Goal: Information Seeking & Learning: Learn about a topic

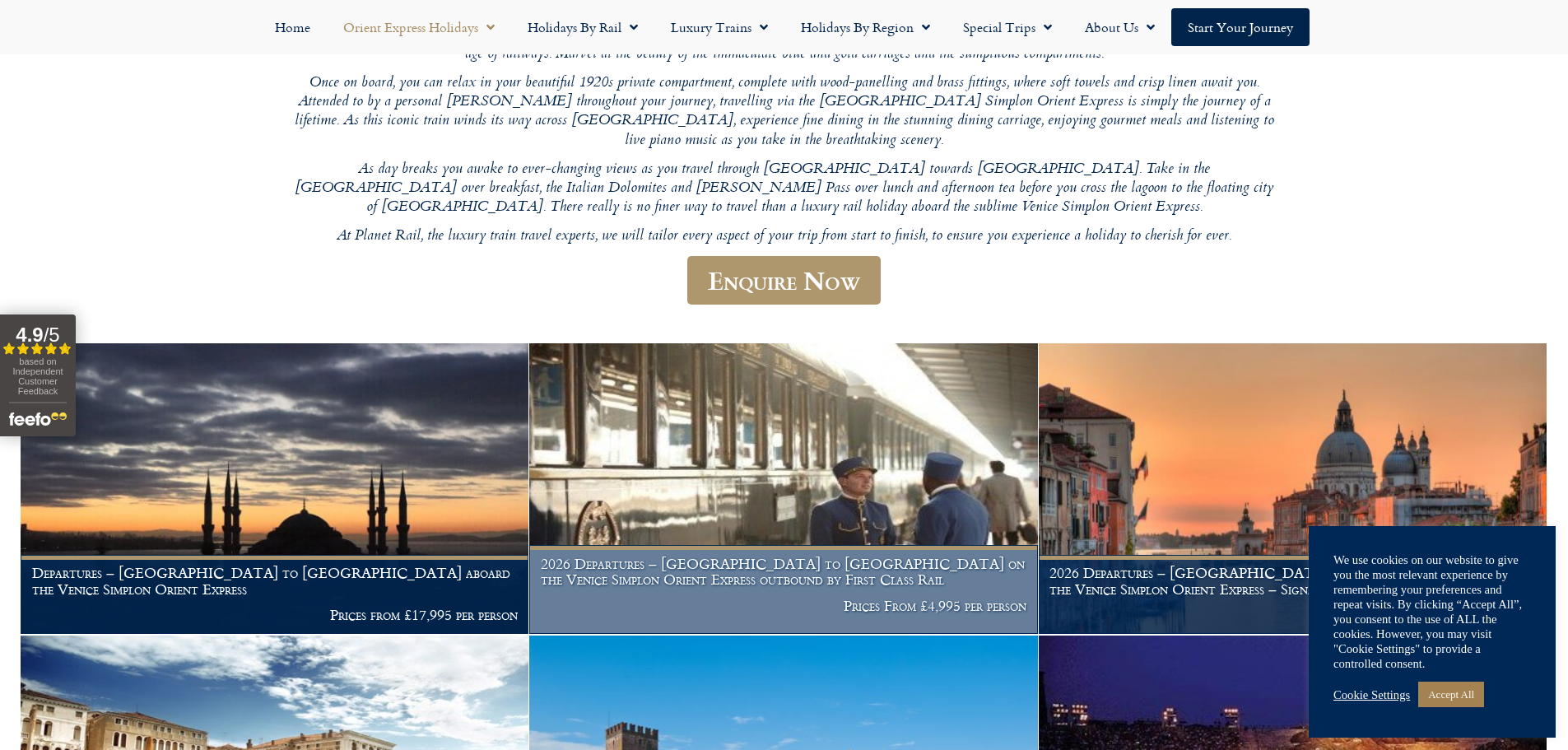
scroll to position [278, 0]
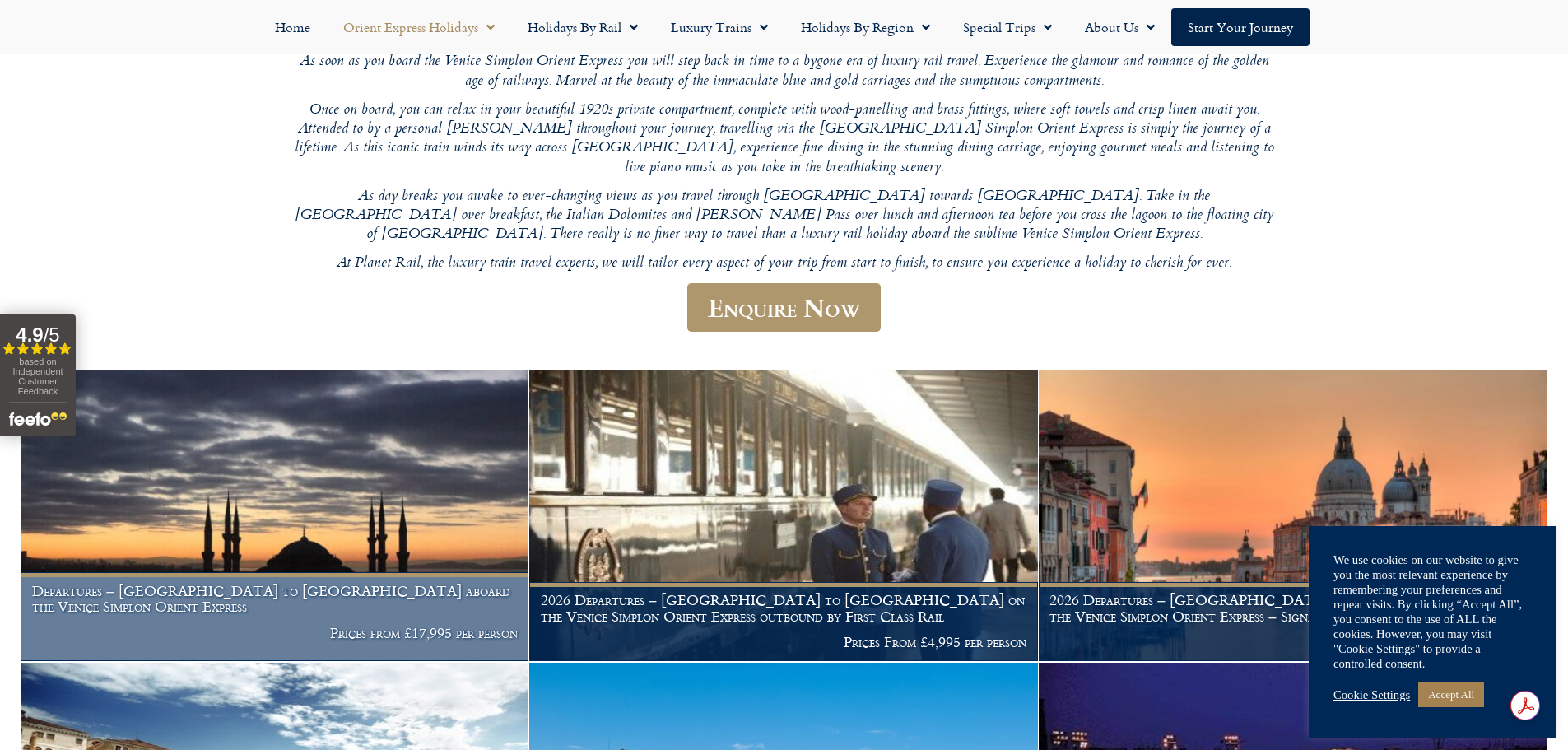
click at [292, 515] on img at bounding box center [275, 515] width 508 height 291
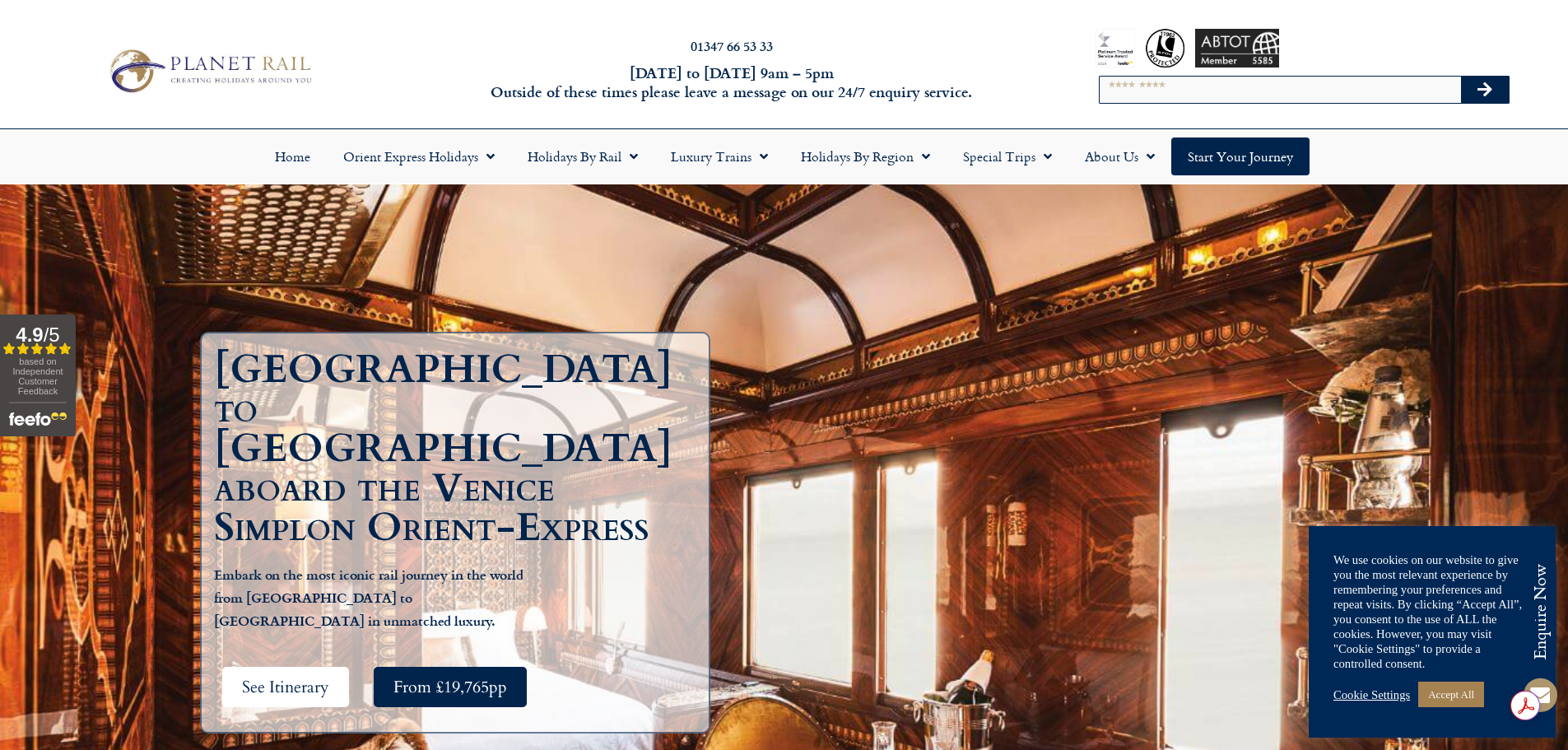
click at [281, 677] on span "See Itinerary" at bounding box center [286, 687] width 87 height 20
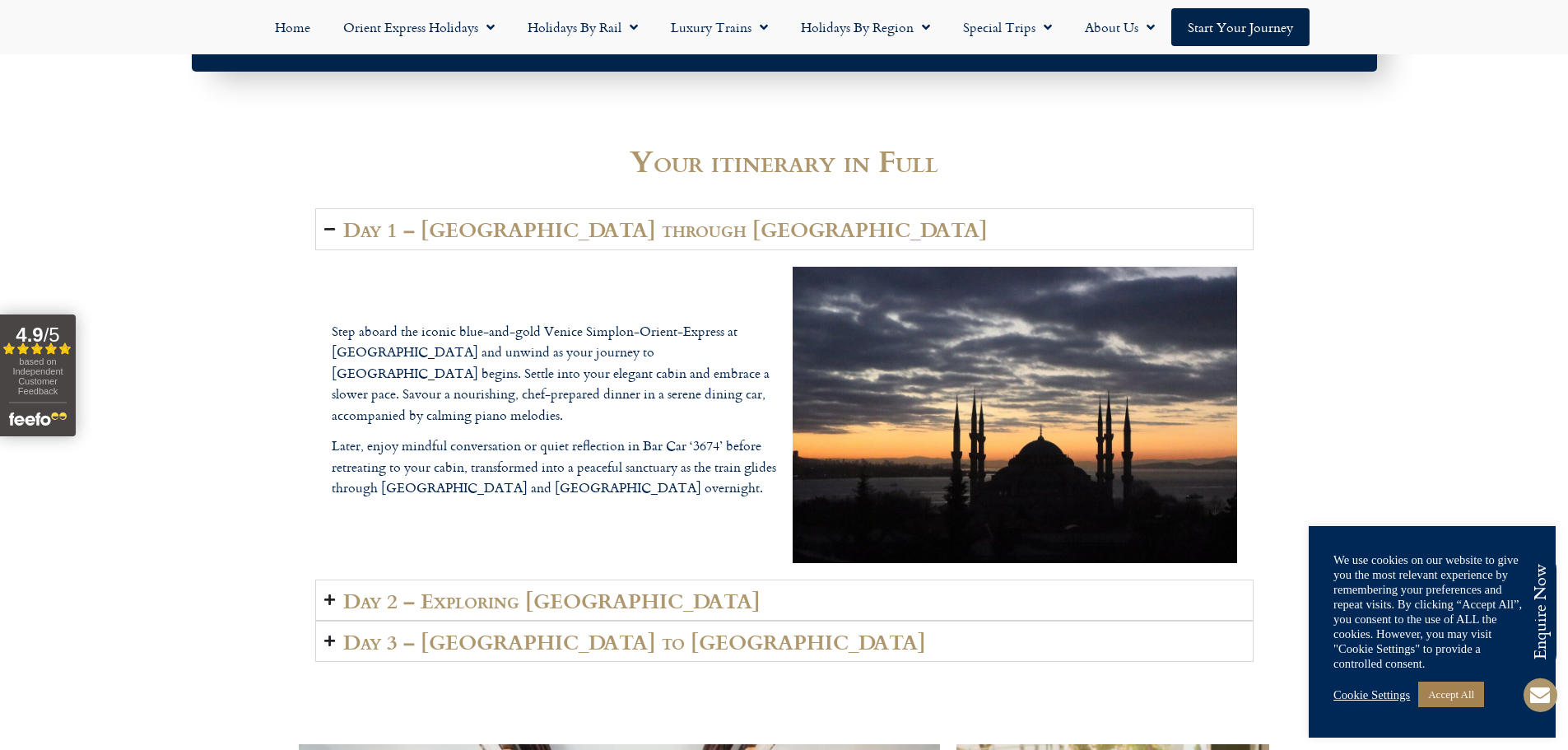
scroll to position [2366, 0]
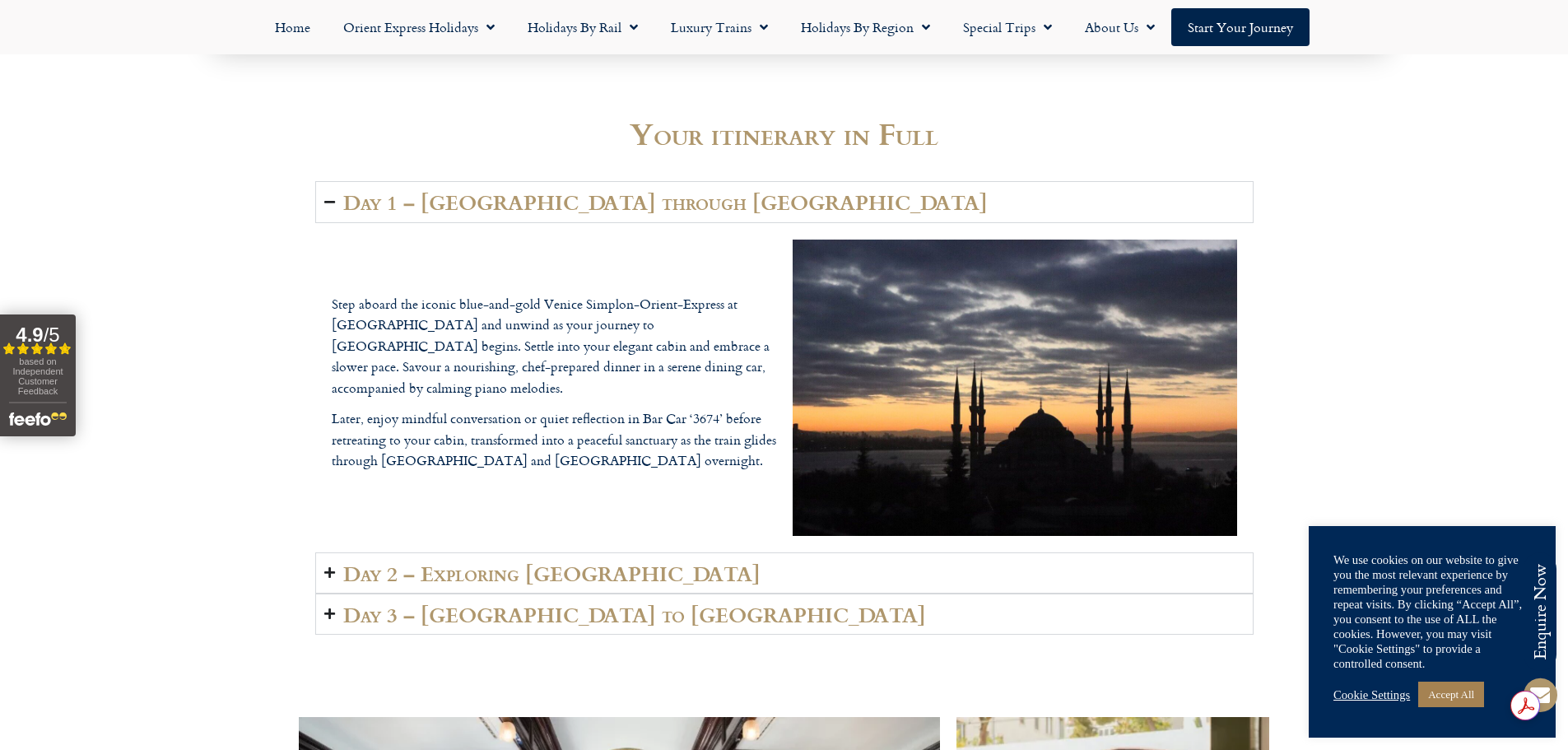
click at [597, 574] on h2 "Day 2 – Exploring Budapest" at bounding box center [553, 572] width 418 height 23
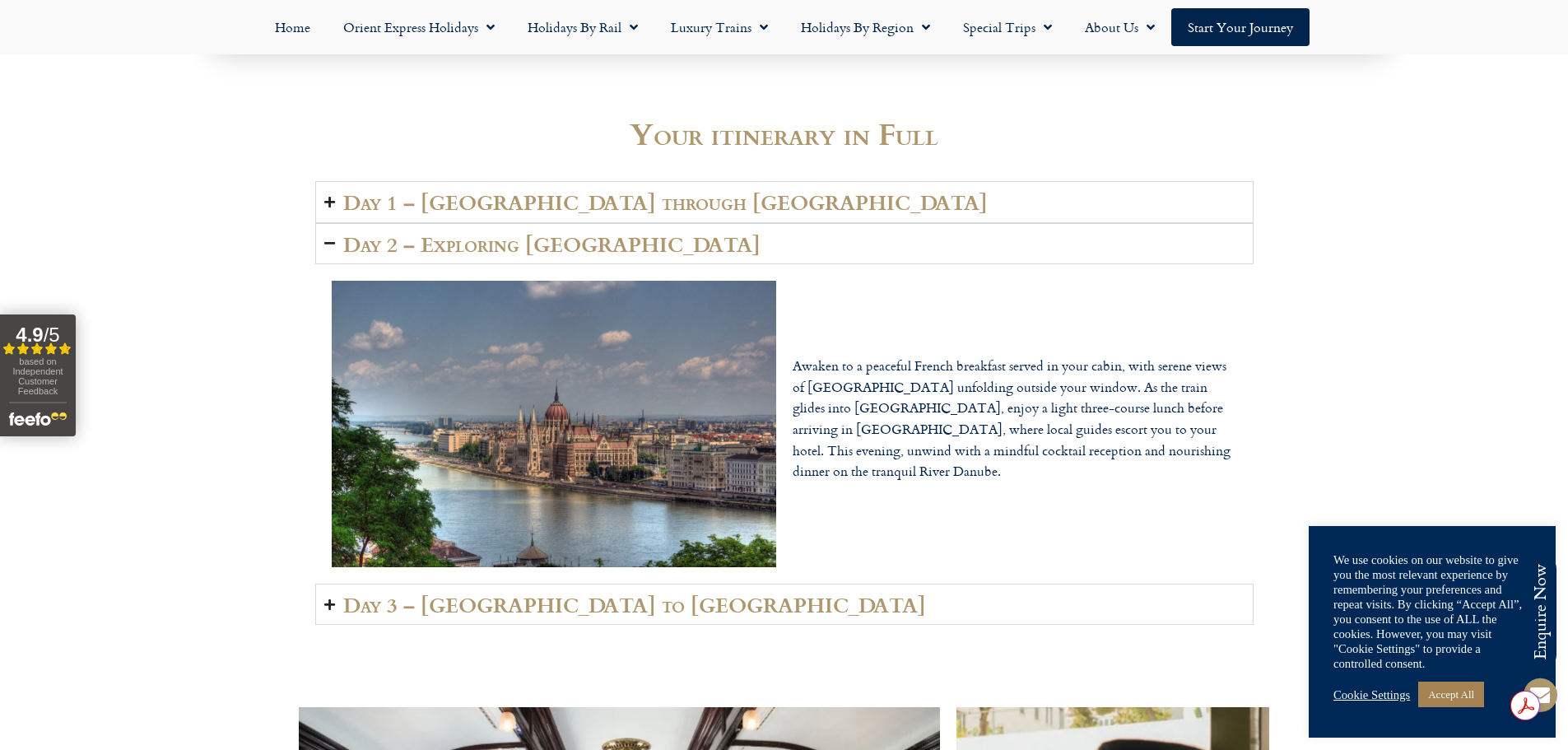
click at [621, 609] on h2 "Day 3 – Budapest to Bucharest" at bounding box center [635, 603] width 583 height 23
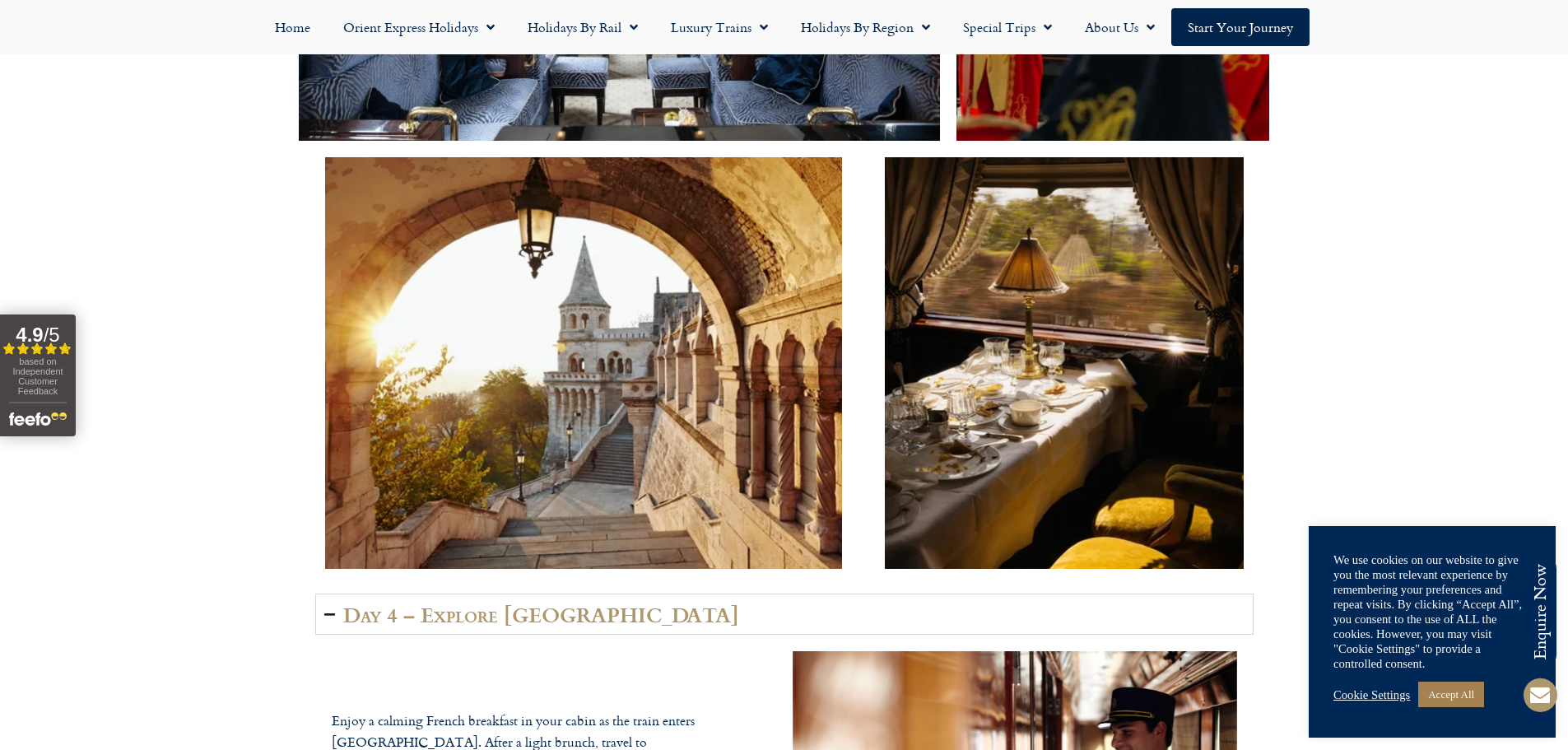
scroll to position [3436, 0]
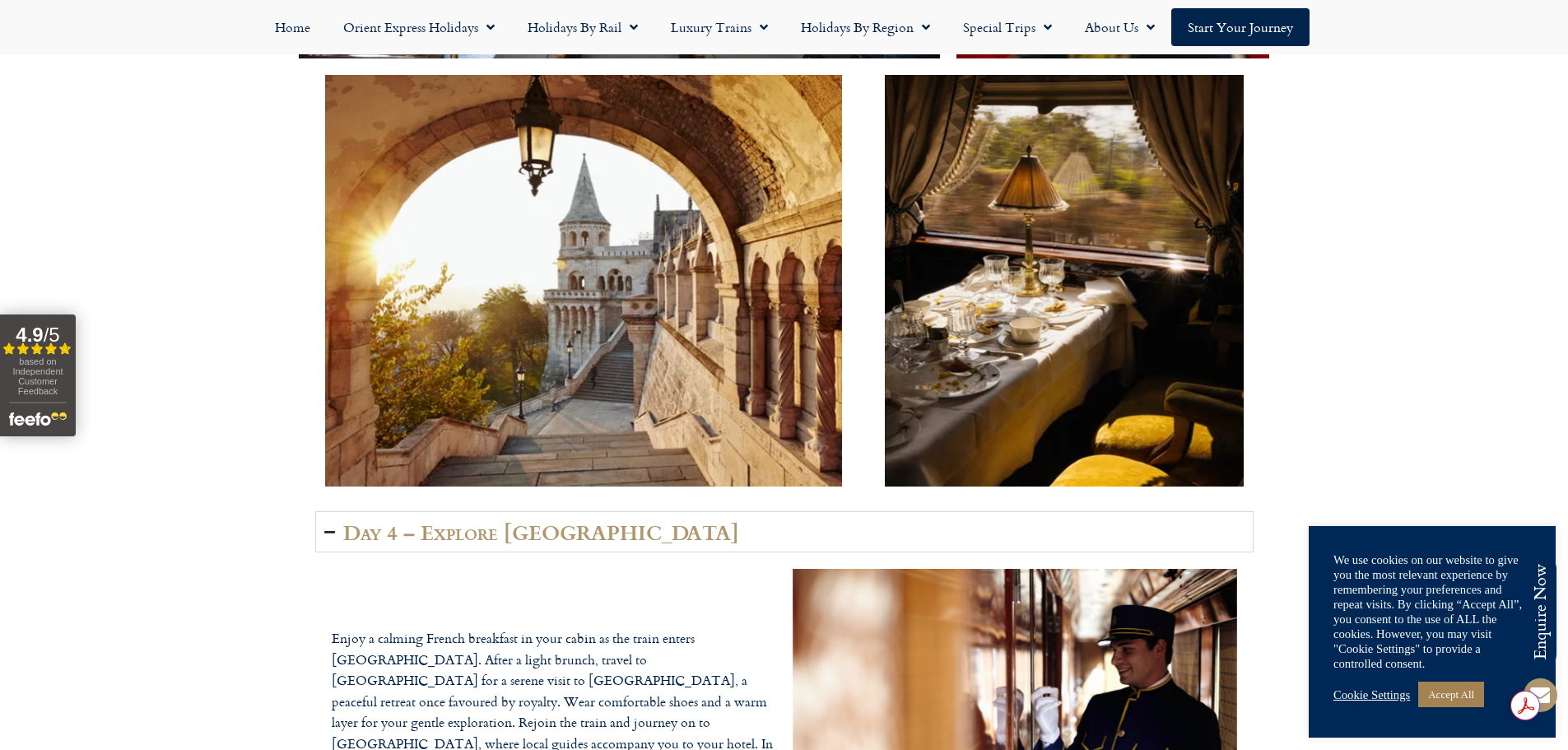
click at [527, 528] on h2 "Day 4 – Explore Bucharest" at bounding box center [541, 531] width 396 height 23
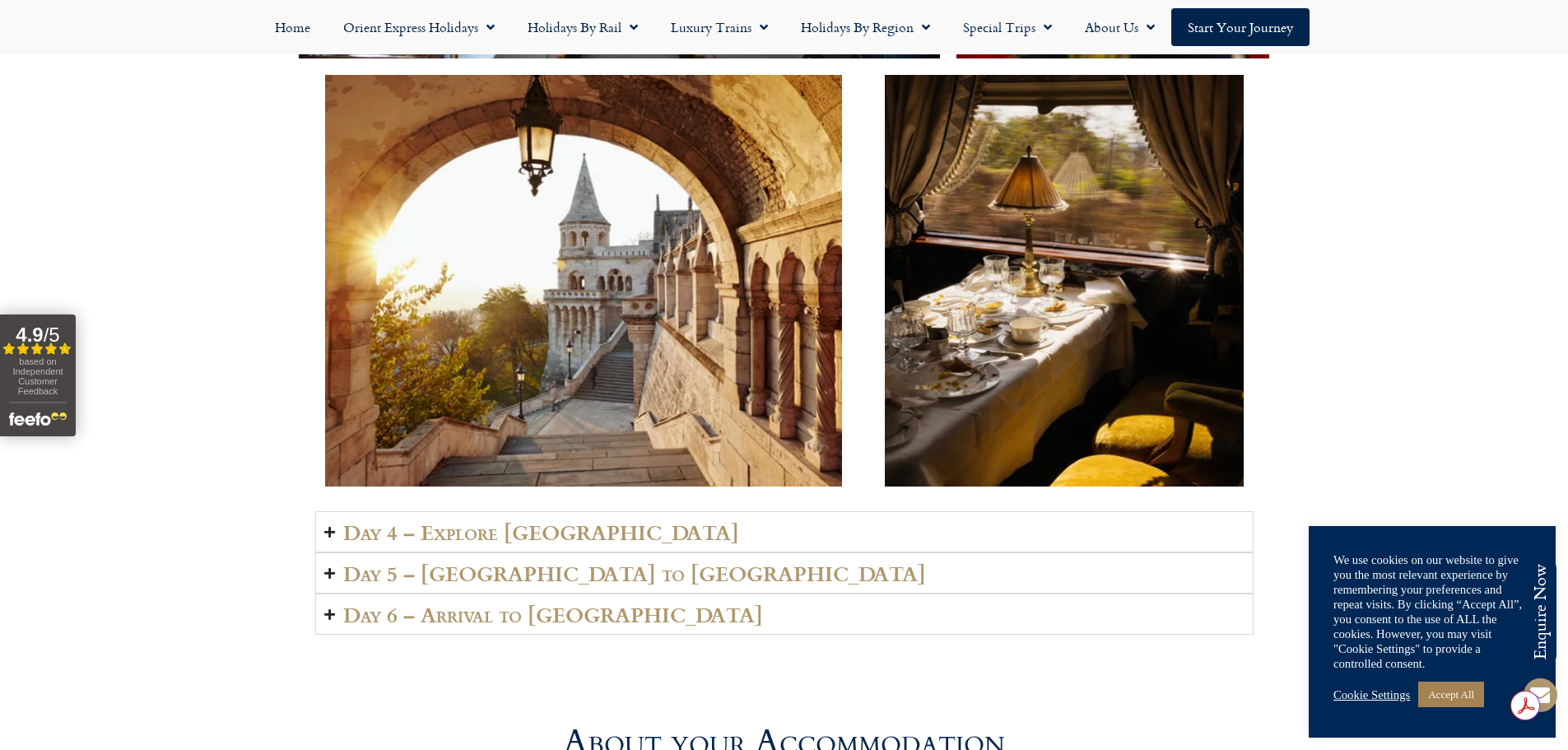
click at [522, 580] on h2 "Day 5 – Bulgaria to Istanbul" at bounding box center [635, 572] width 583 height 23
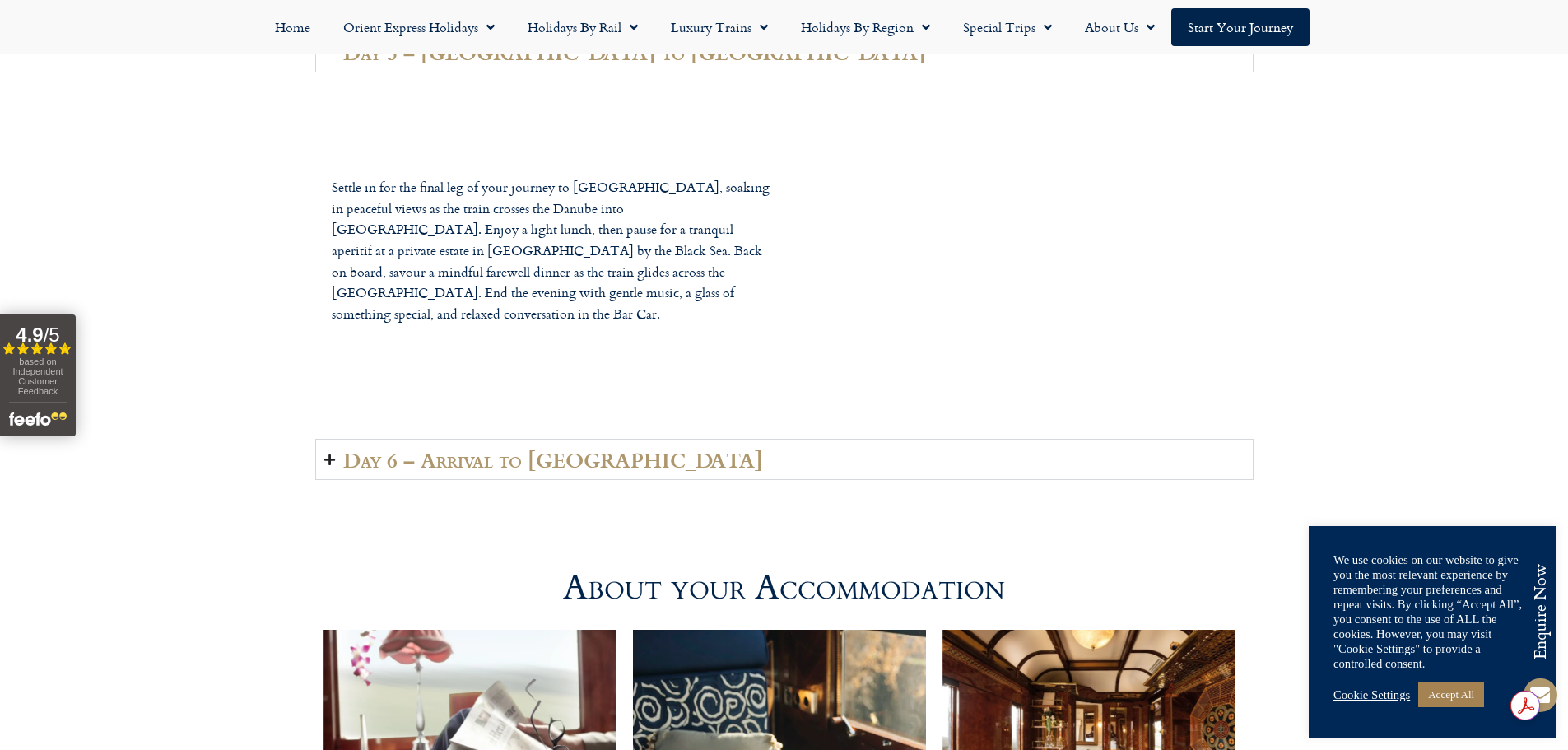
scroll to position [3984, 0]
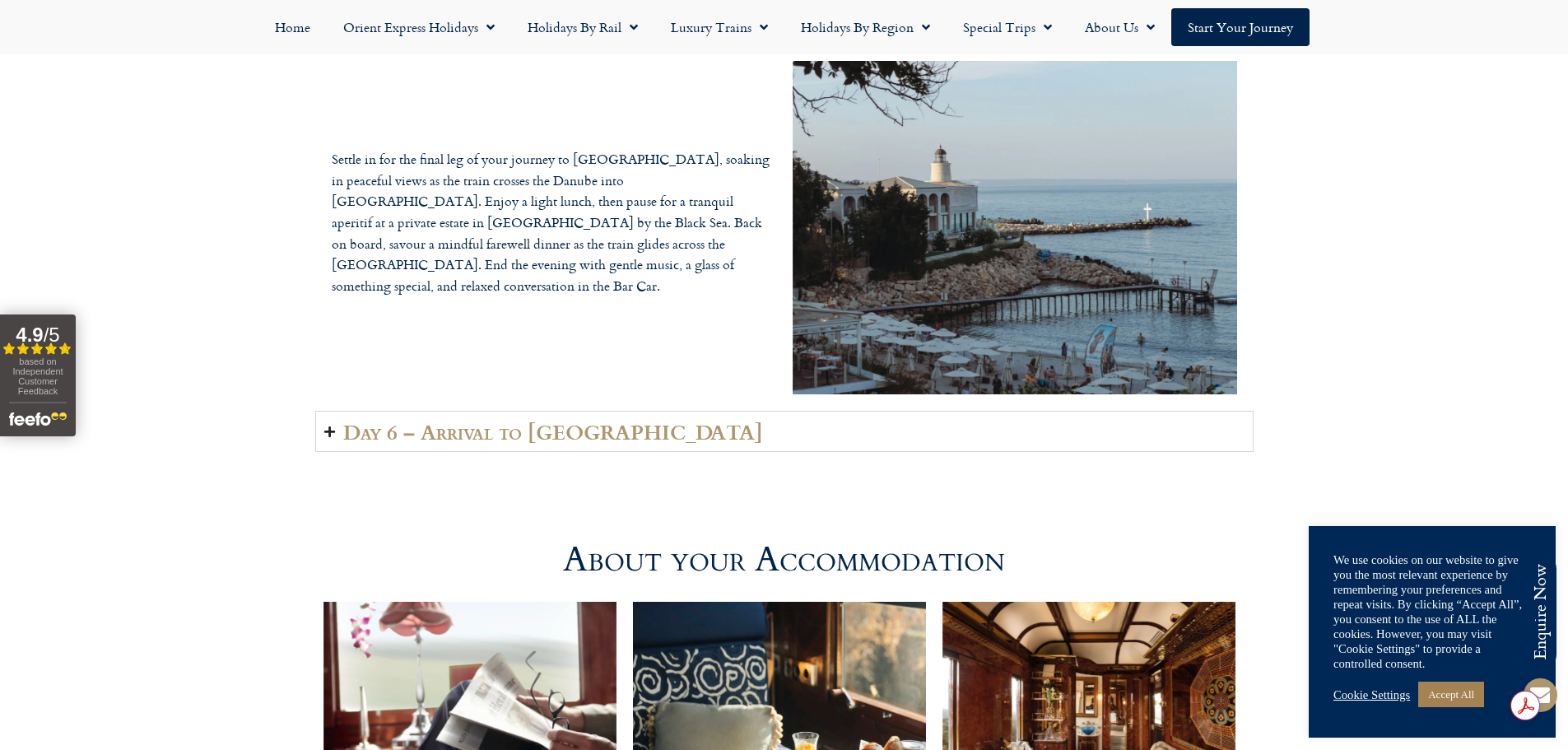
click at [525, 427] on h2 "Day 6 – Arrival to Turkey" at bounding box center [553, 430] width 419 height 23
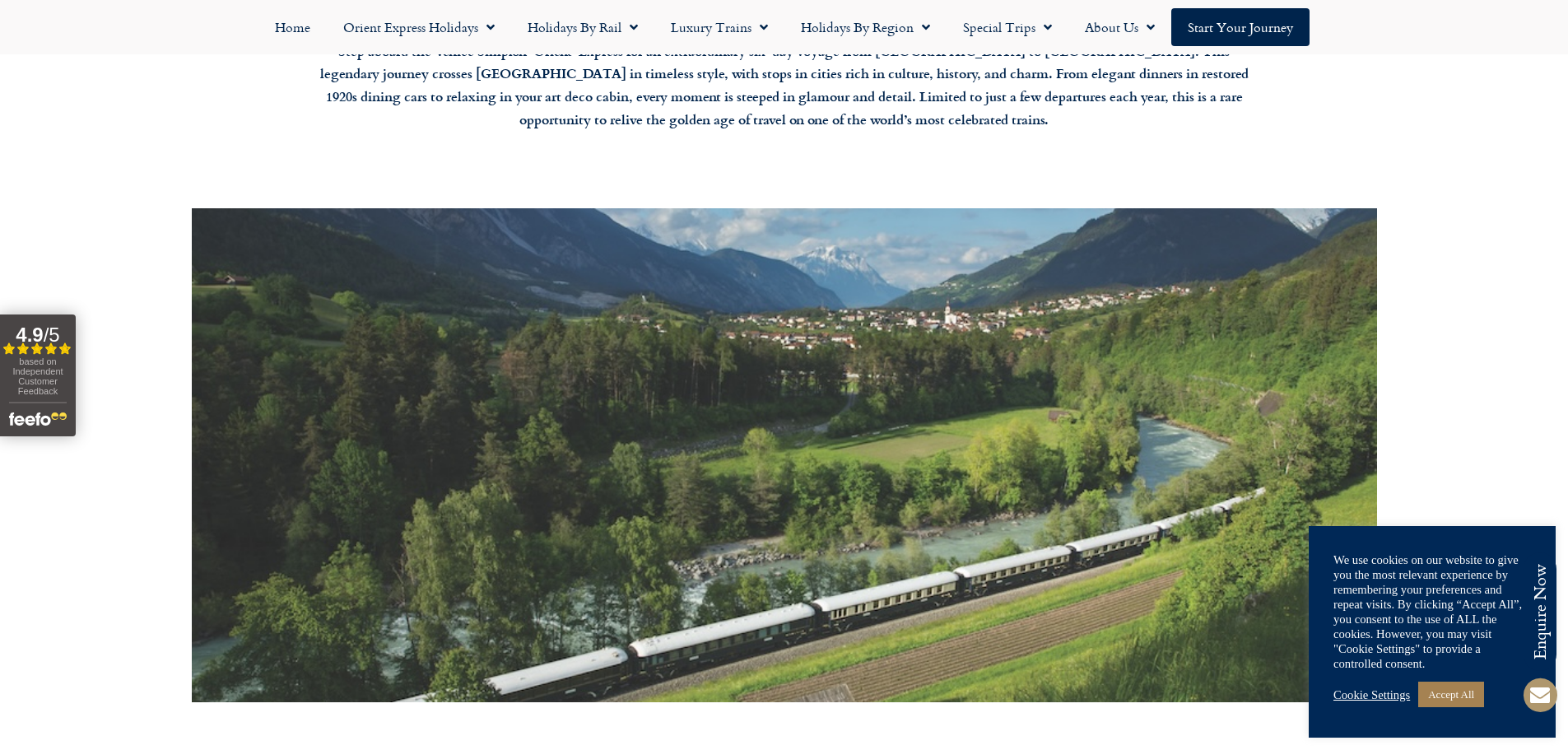
scroll to position [940, 0]
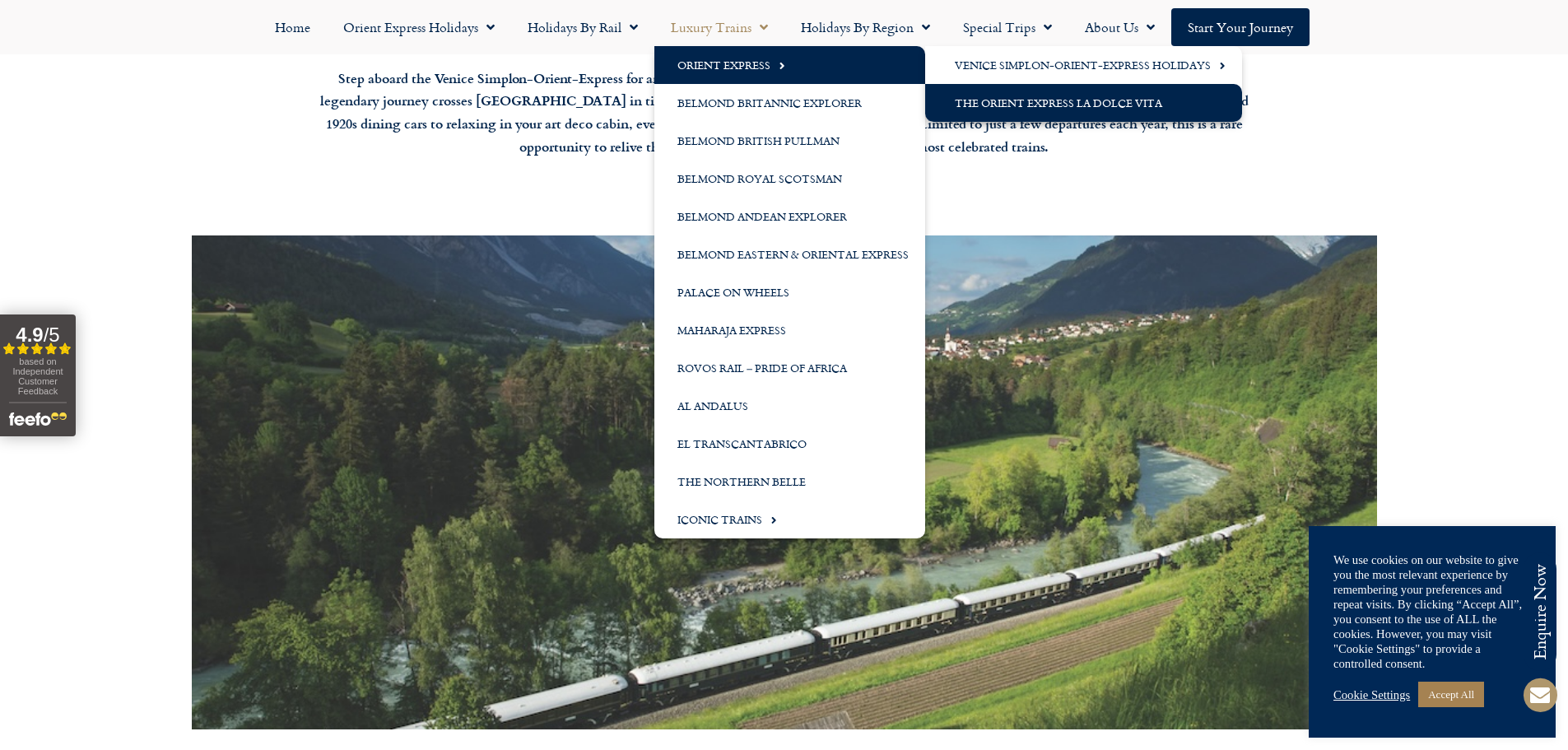
click at [987, 104] on link "The Orient Express La Dolce Vita" at bounding box center [1084, 102] width 317 height 38
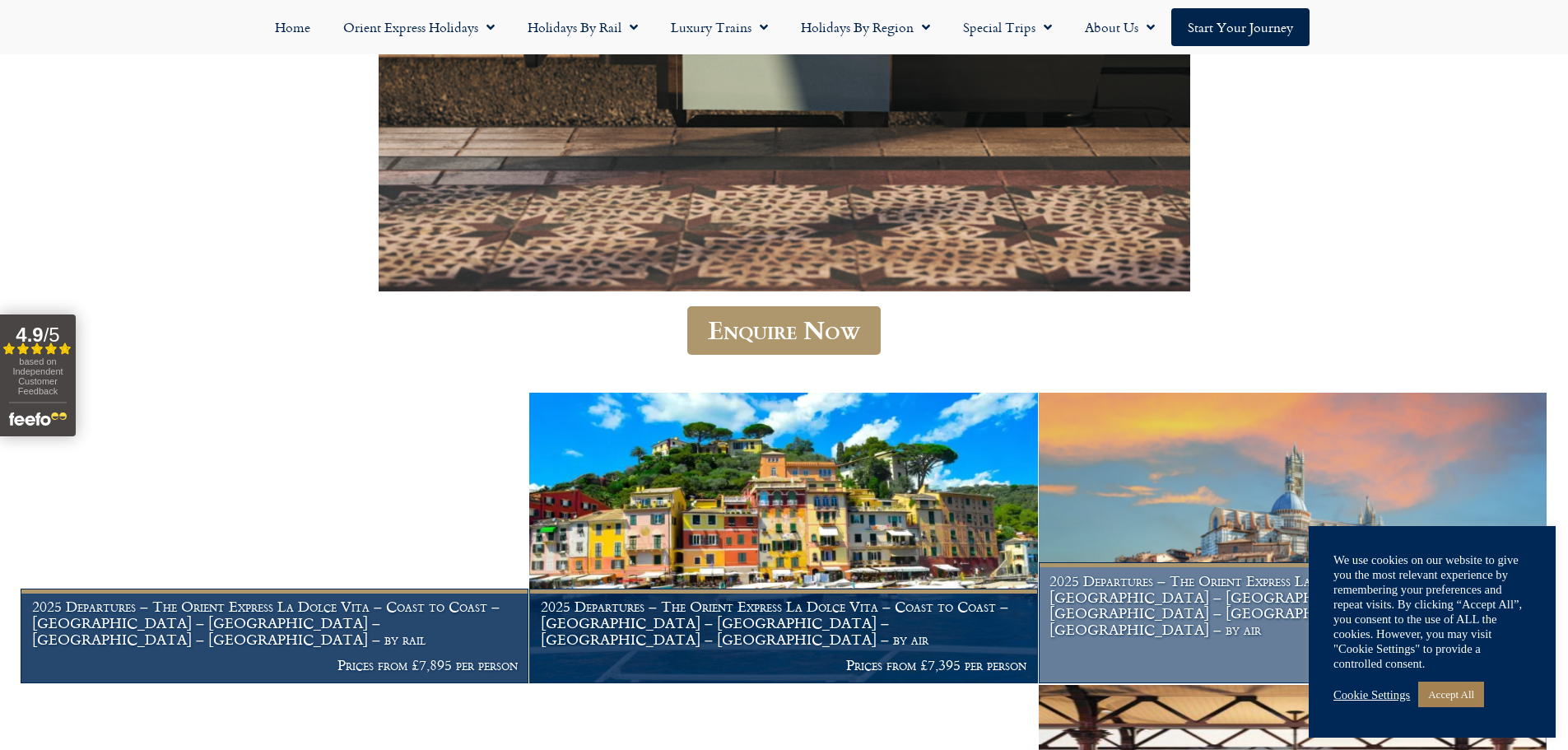
scroll to position [1261, 0]
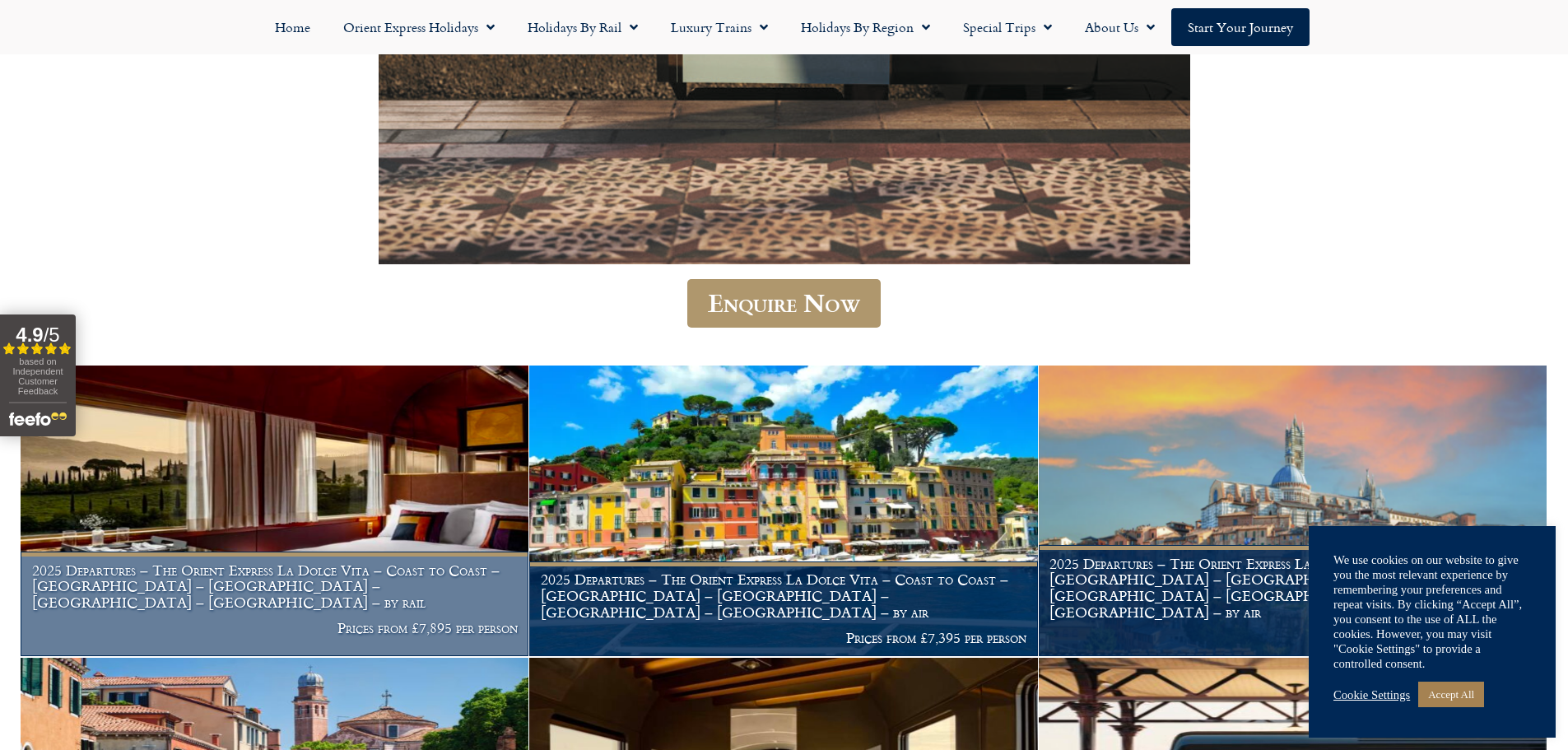
click at [188, 554] on img at bounding box center [275, 511] width 508 height 291
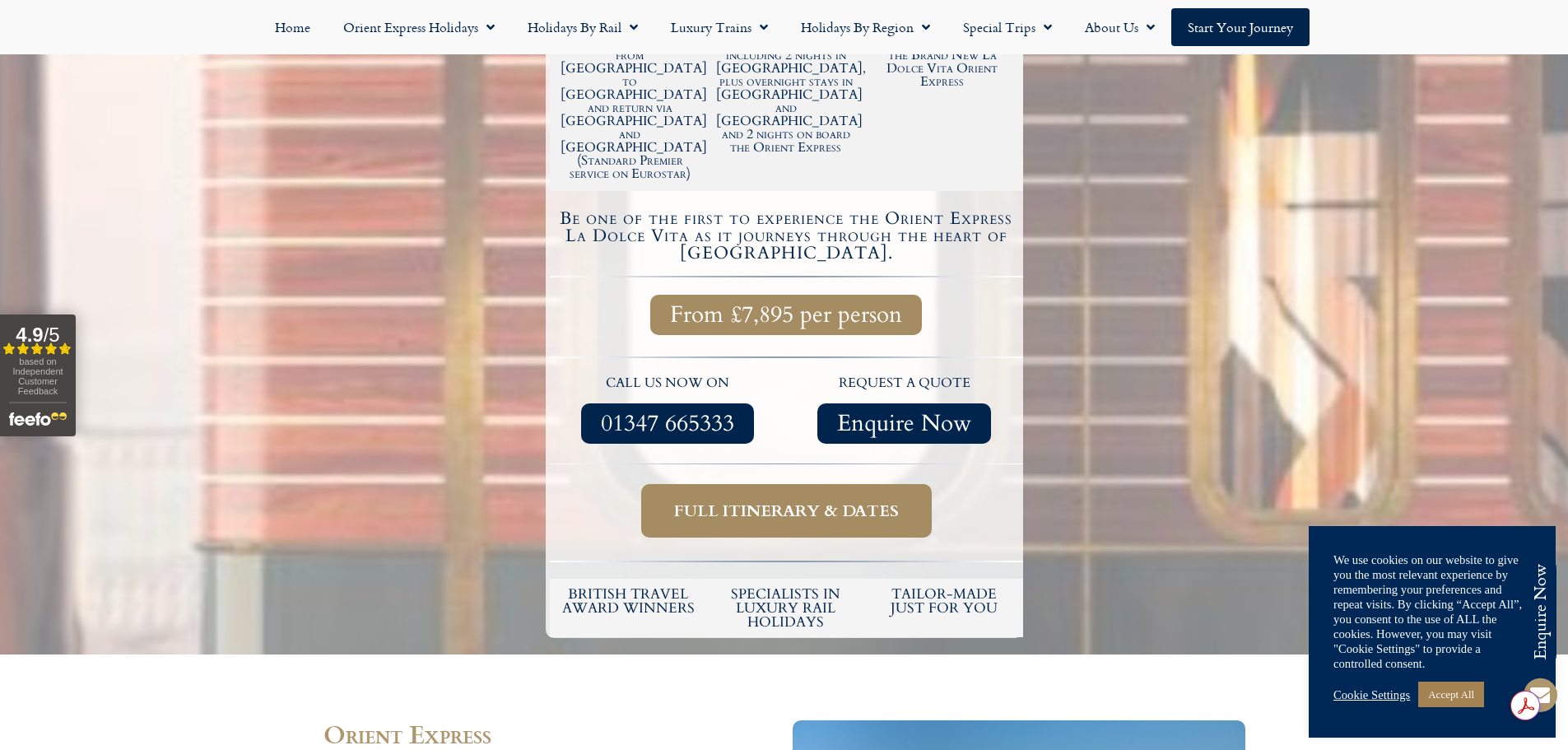
scroll to position [521, 0]
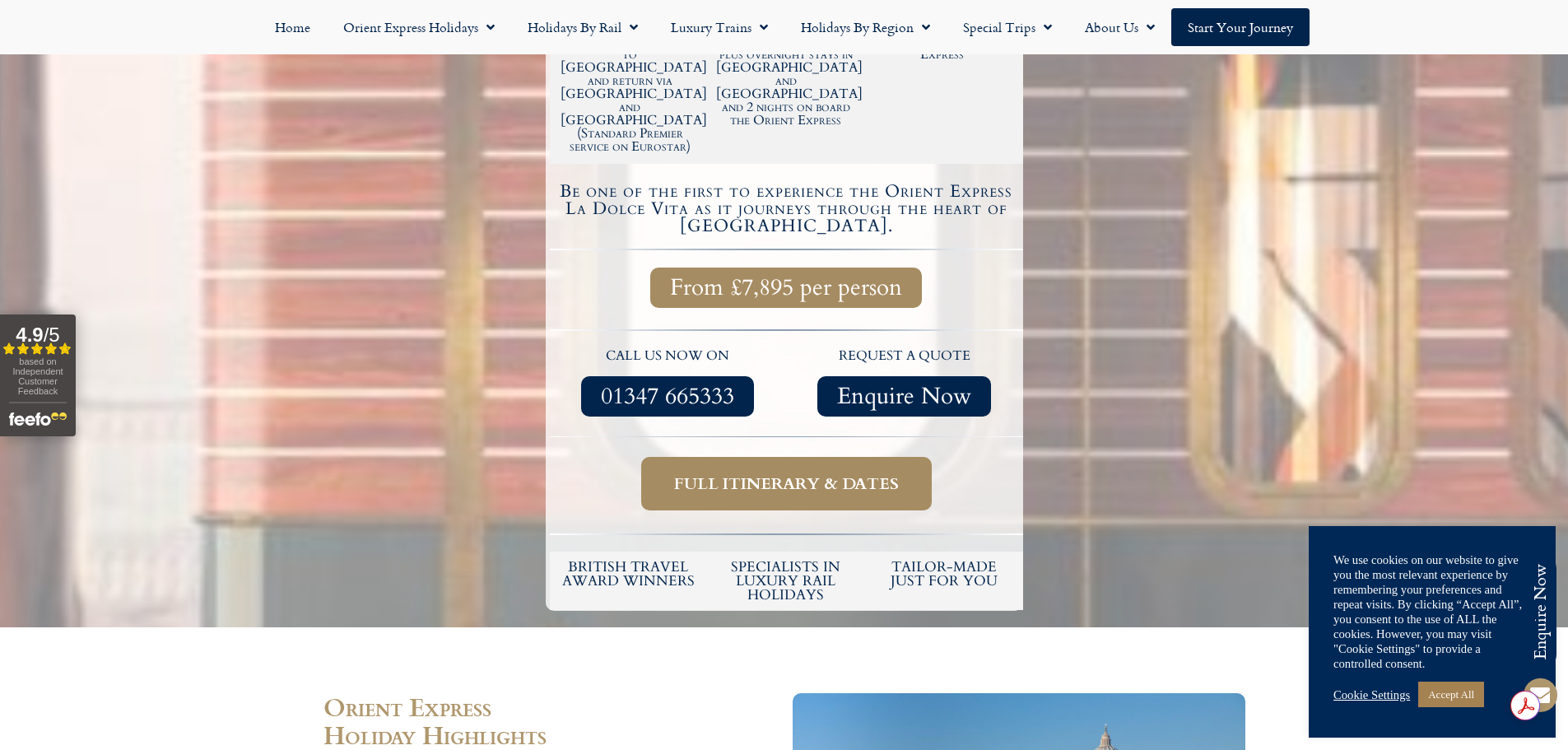
click at [858, 473] on span "Full itinerary & dates" at bounding box center [787, 483] width 225 height 20
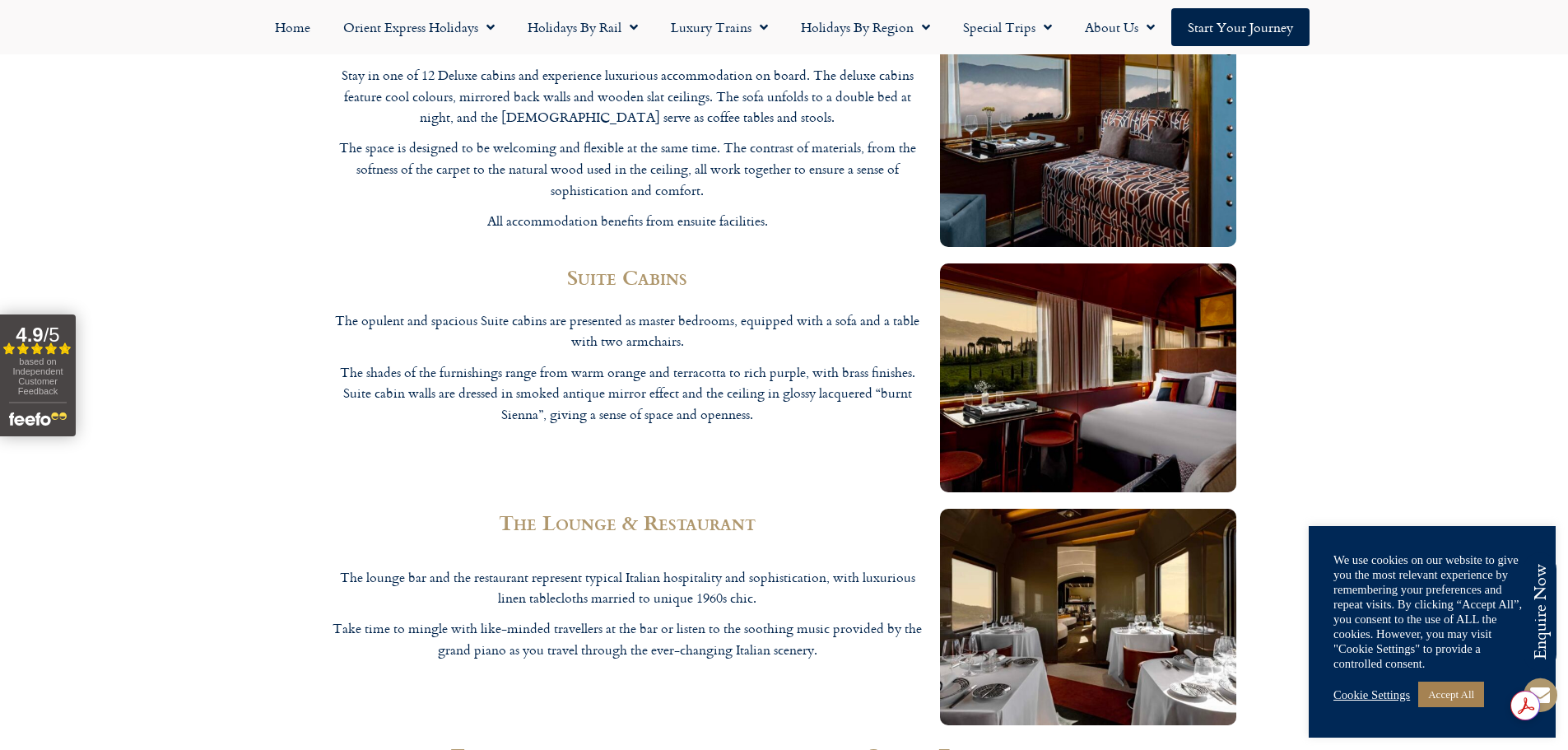
scroll to position [2230, 0]
